Goal: Find specific page/section: Find specific page/section

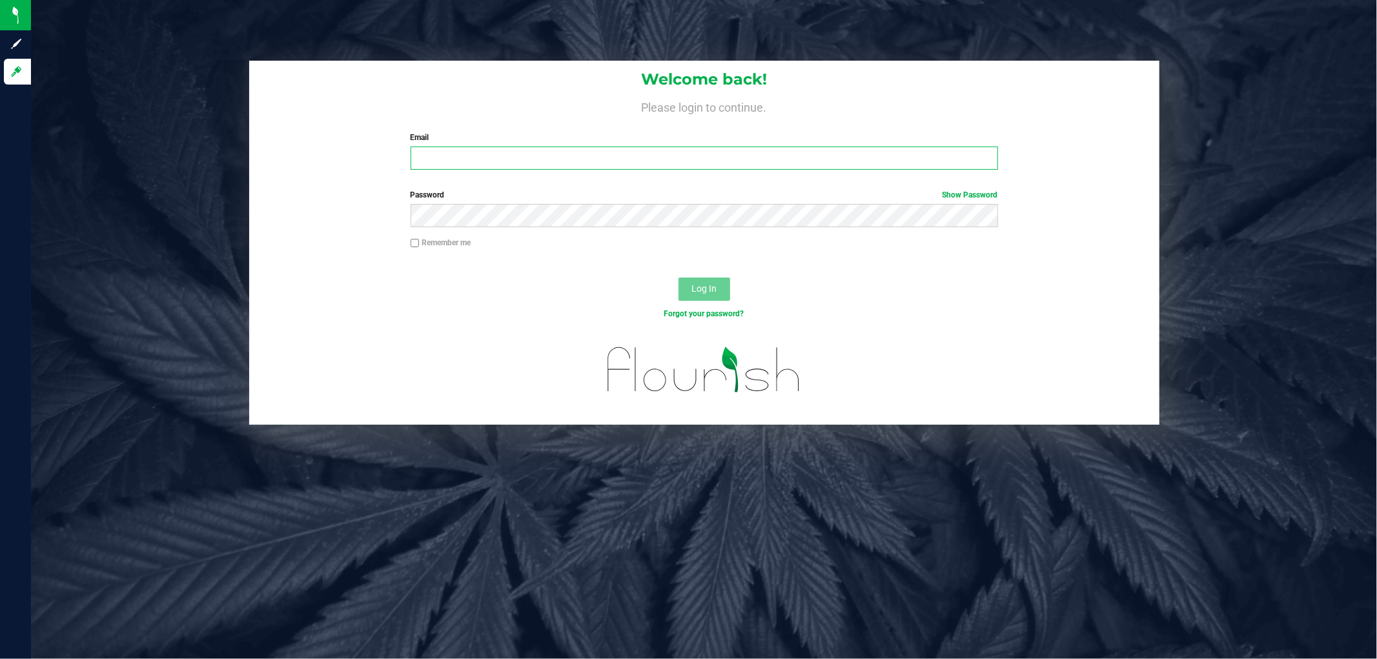
click at [537, 154] on input "Email" at bounding box center [703, 158] width 587 height 23
type input "[EMAIL_ADDRESS][DOMAIN_NAME]"
click at [678, 278] on button "Log In" at bounding box center [704, 289] width 52 height 23
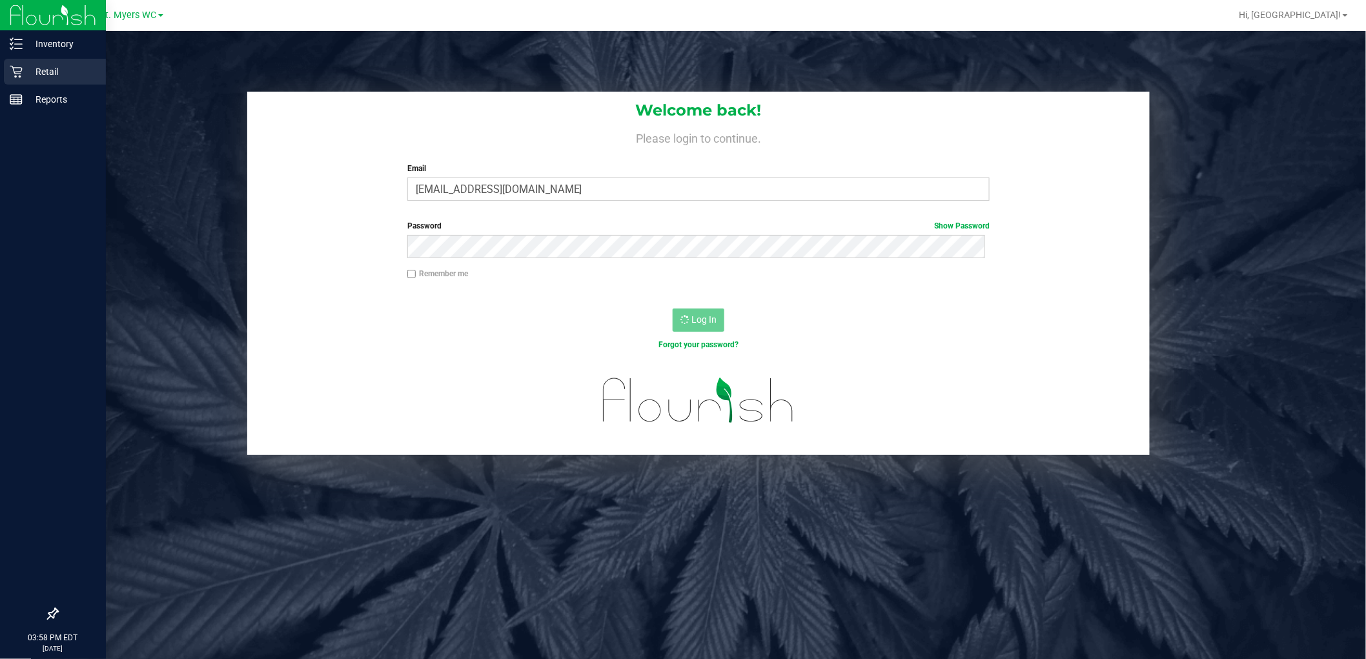
click at [33, 79] on p "Retail" at bounding box center [61, 71] width 77 height 15
click at [39, 48] on p "Inventory" at bounding box center [61, 43] width 77 height 15
click at [39, 68] on p "Retail" at bounding box center [61, 71] width 77 height 15
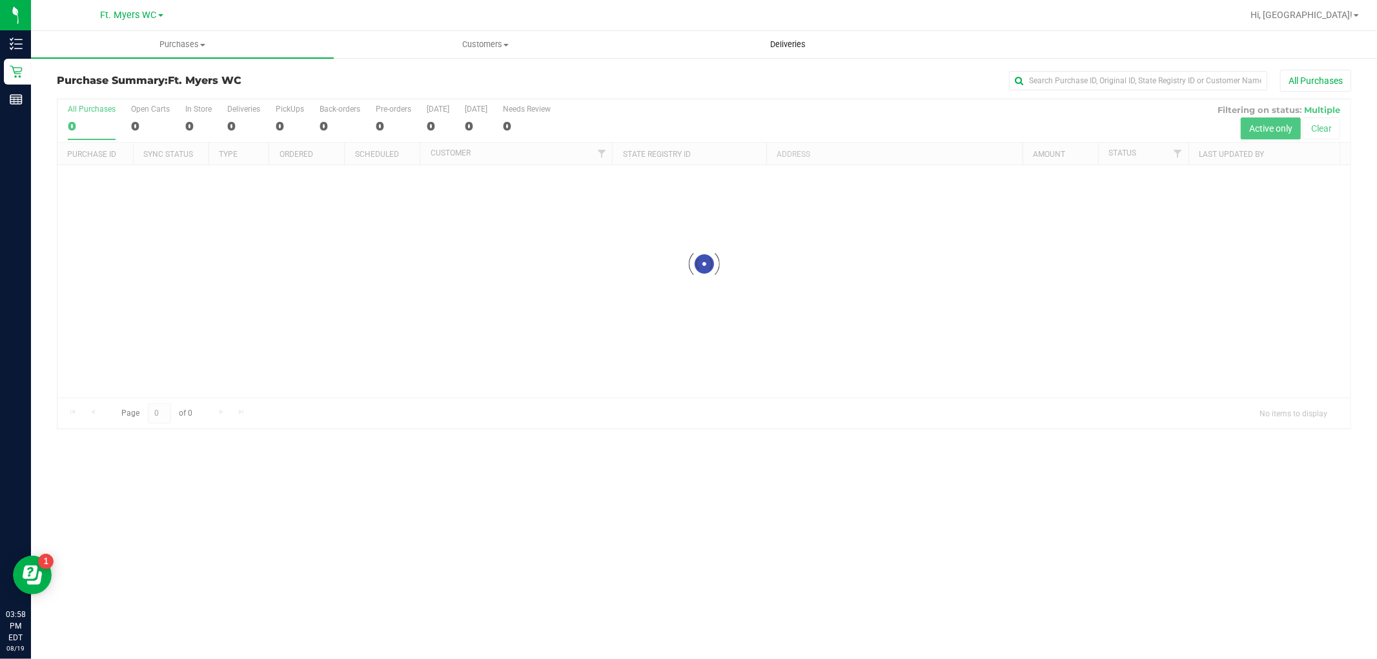
click at [788, 44] on span "Deliveries" at bounding box center [788, 45] width 70 height 12
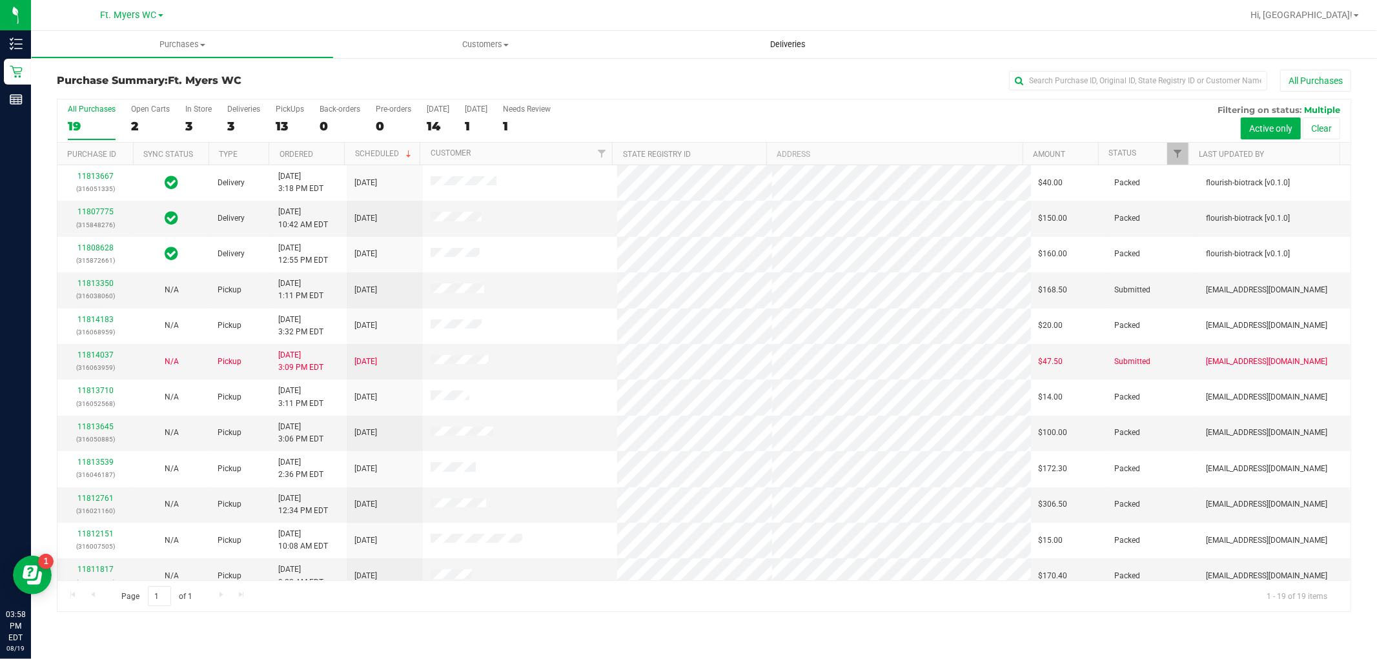
click at [785, 45] on span "Deliveries" at bounding box center [788, 45] width 70 height 12
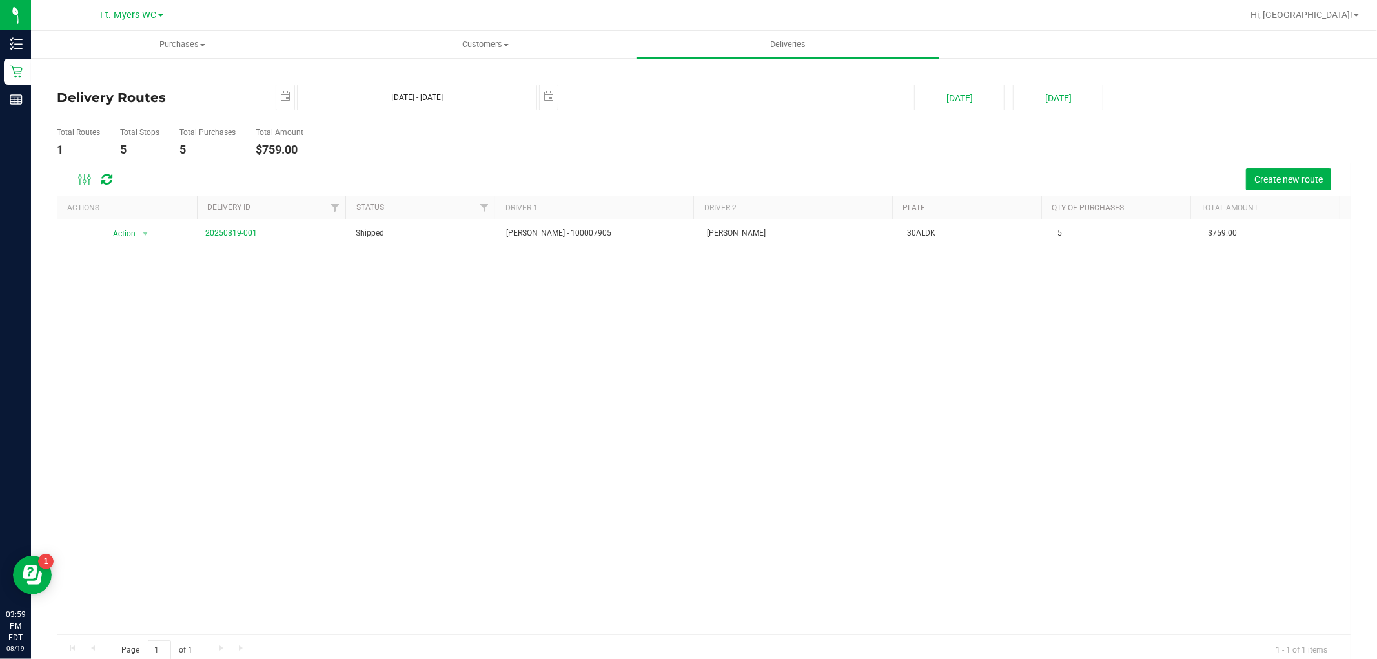
click at [467, 436] on div "Action Action View Delivery 20250819-001 Shipped [PERSON_NAME] - 100007905 [PER…" at bounding box center [703, 426] width 1293 height 415
